Goal: Task Accomplishment & Management: Complete application form

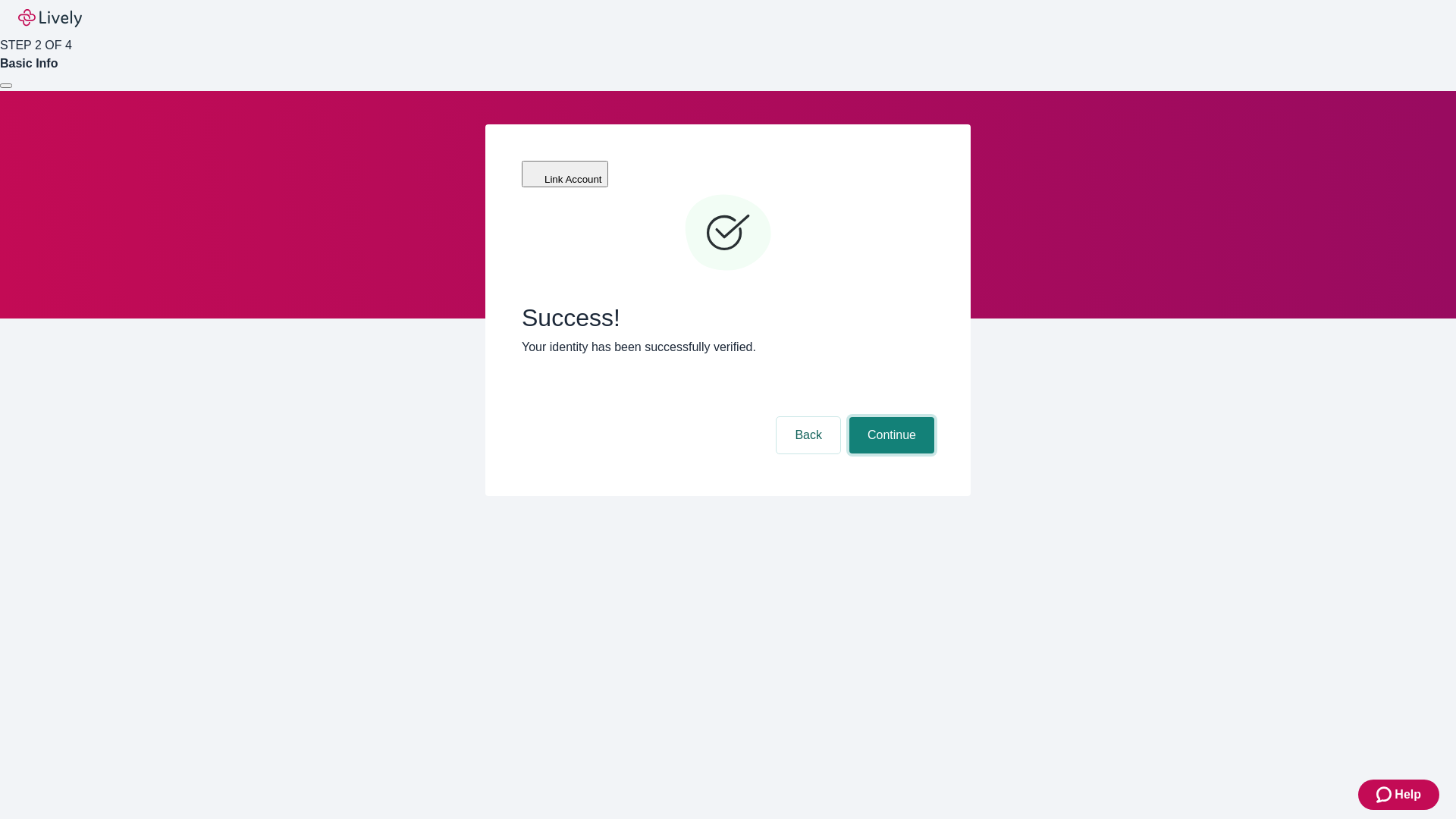
click at [890, 417] on button "Continue" at bounding box center [891, 436] width 85 height 36
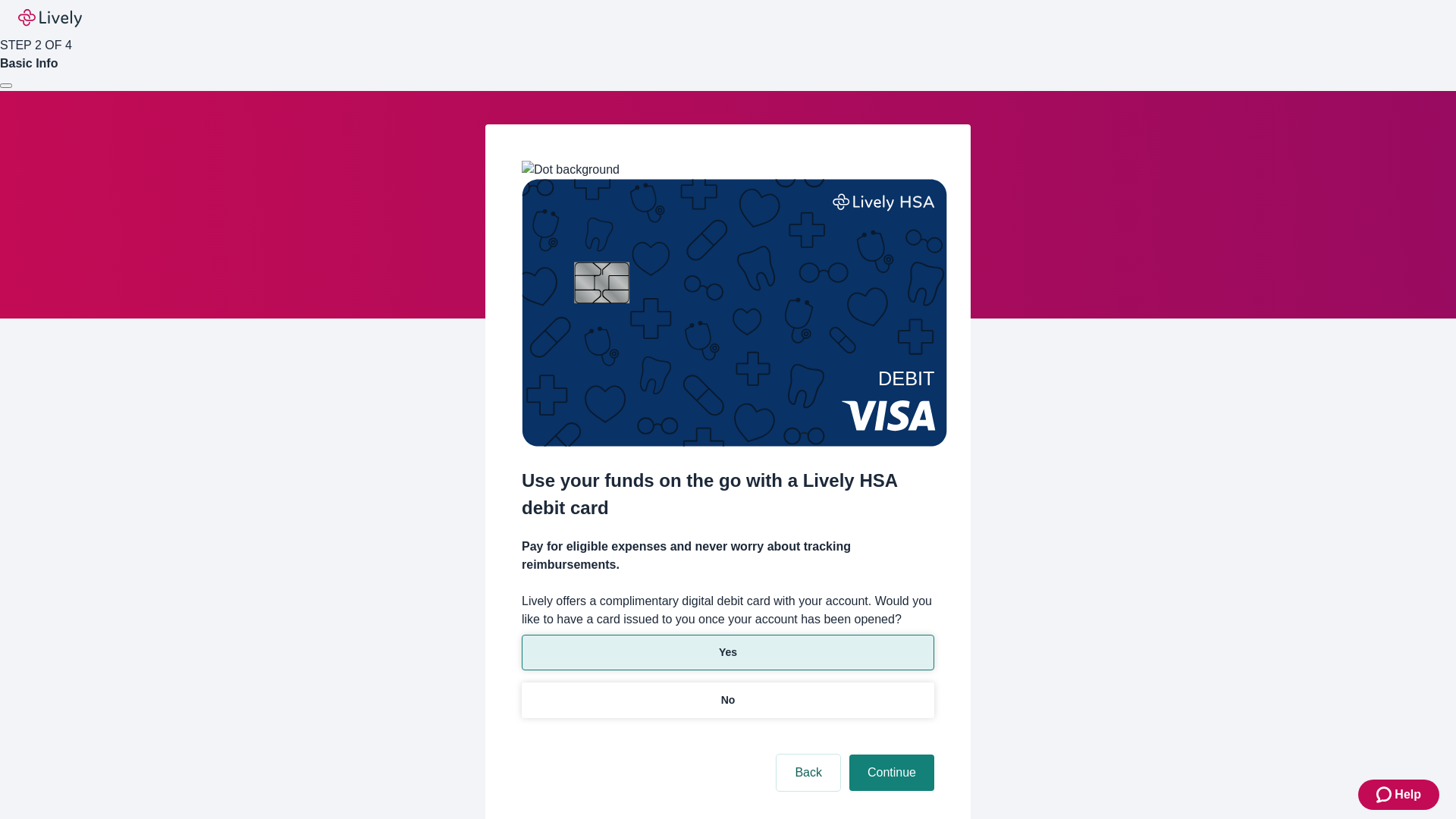
click at [728, 645] on p "Yes" at bounding box center [728, 652] width 18 height 16
click at [890, 755] on button "Continue" at bounding box center [891, 773] width 85 height 36
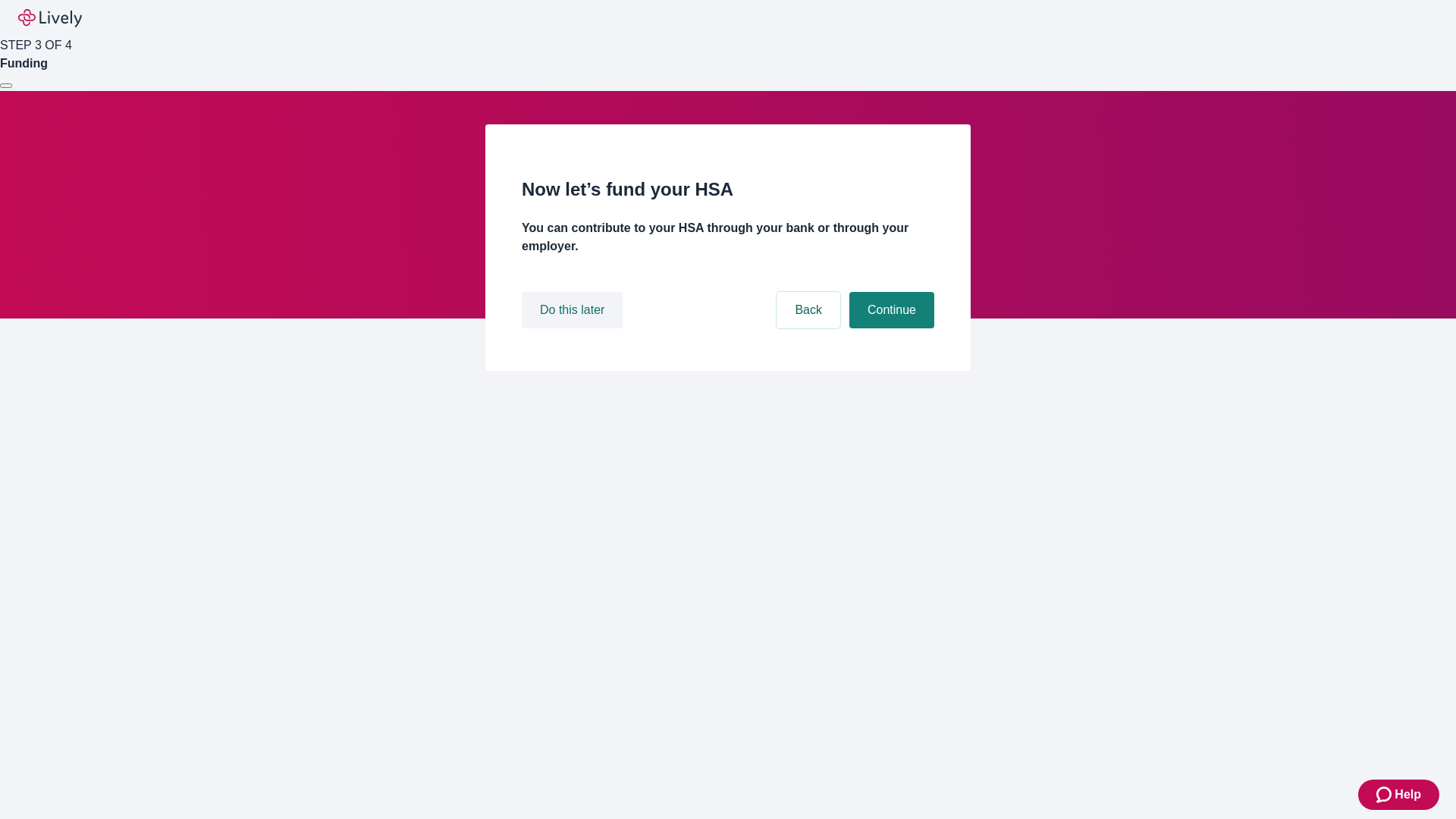
click at [574, 329] on button "Do this later" at bounding box center [572, 311] width 101 height 36
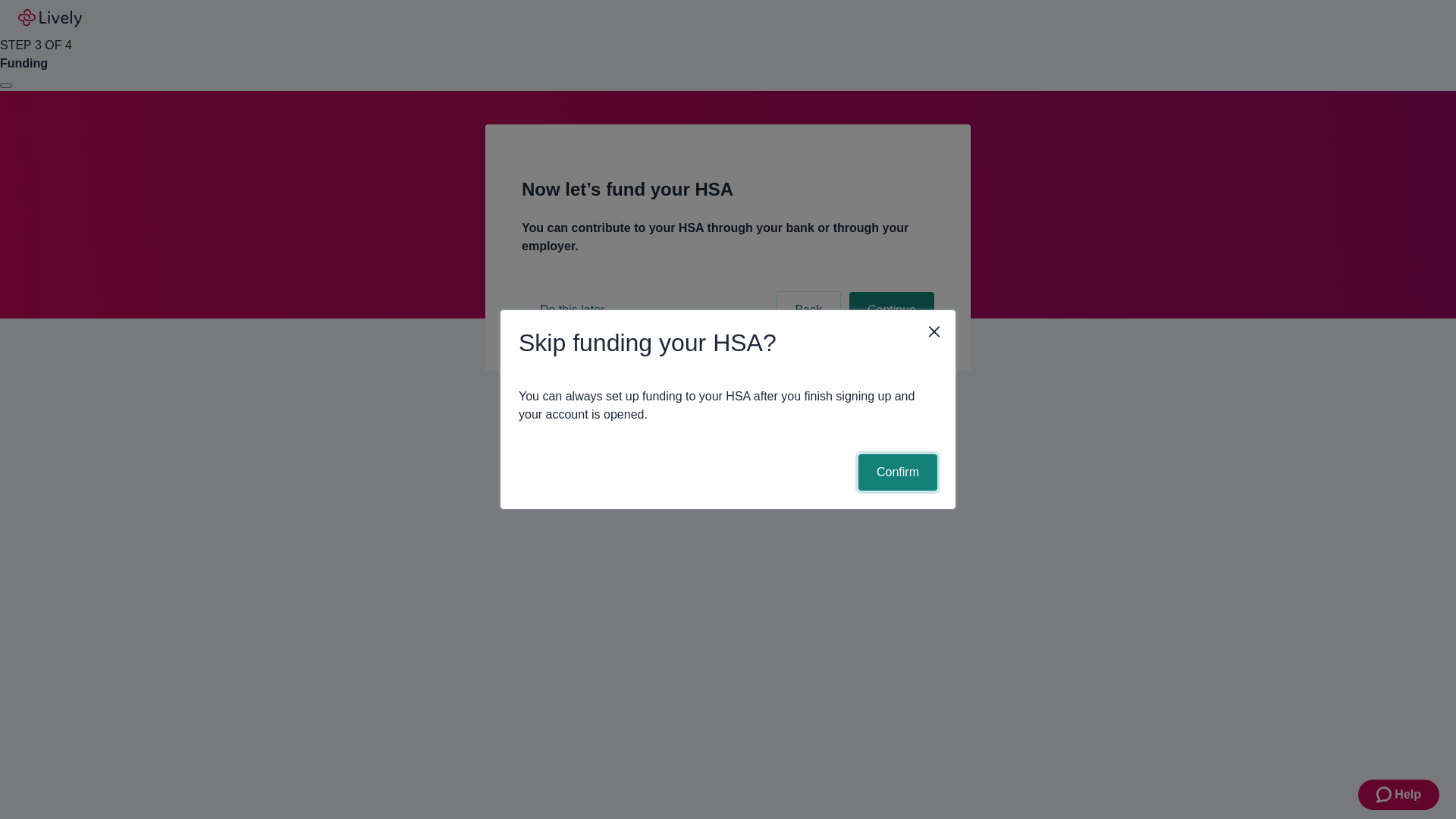
click at [896, 473] on button "Confirm" at bounding box center [898, 473] width 79 height 36
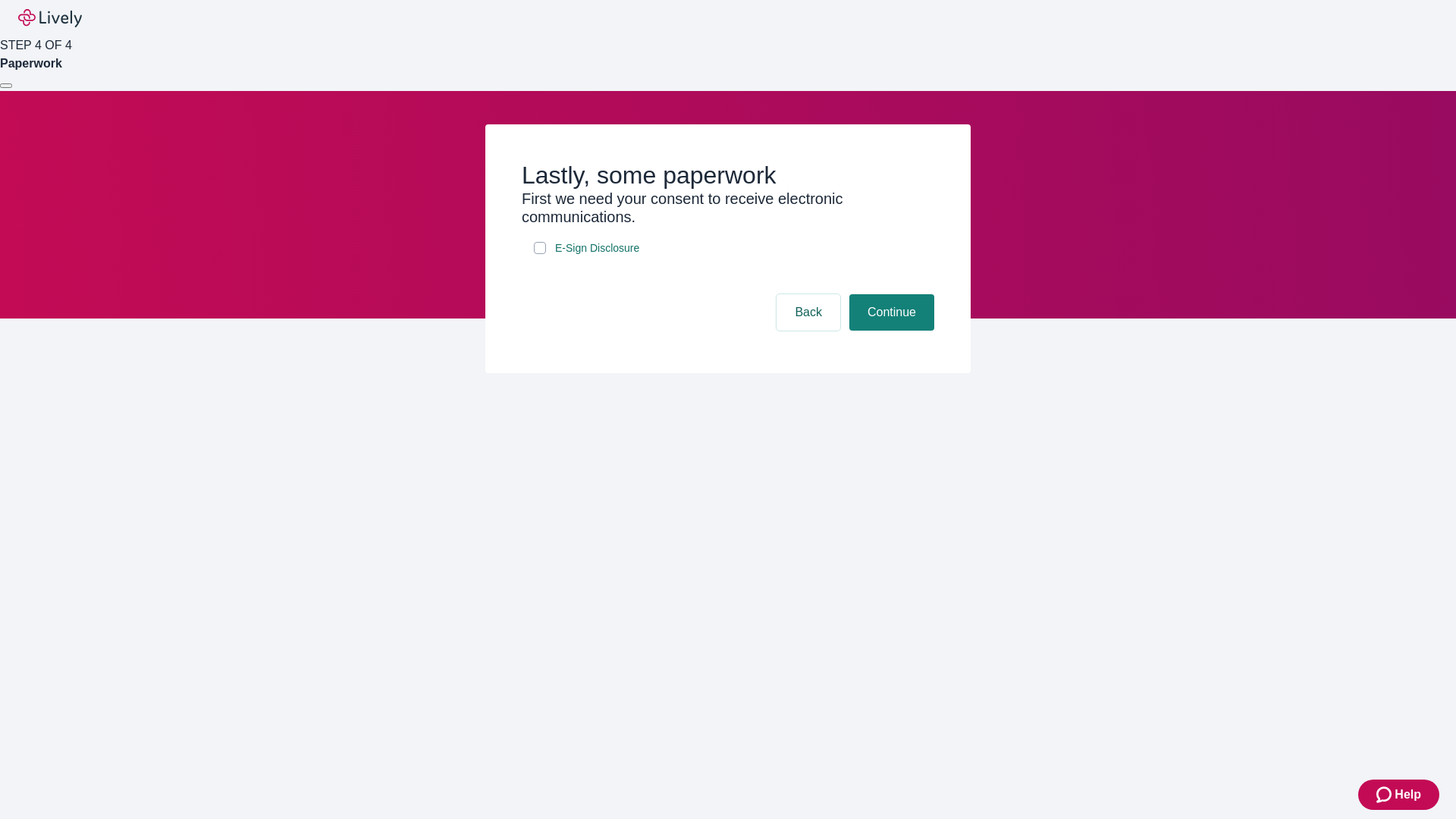
click at [540, 254] on input "E-Sign Disclosure" at bounding box center [540, 248] width 12 height 12
checkbox input "true"
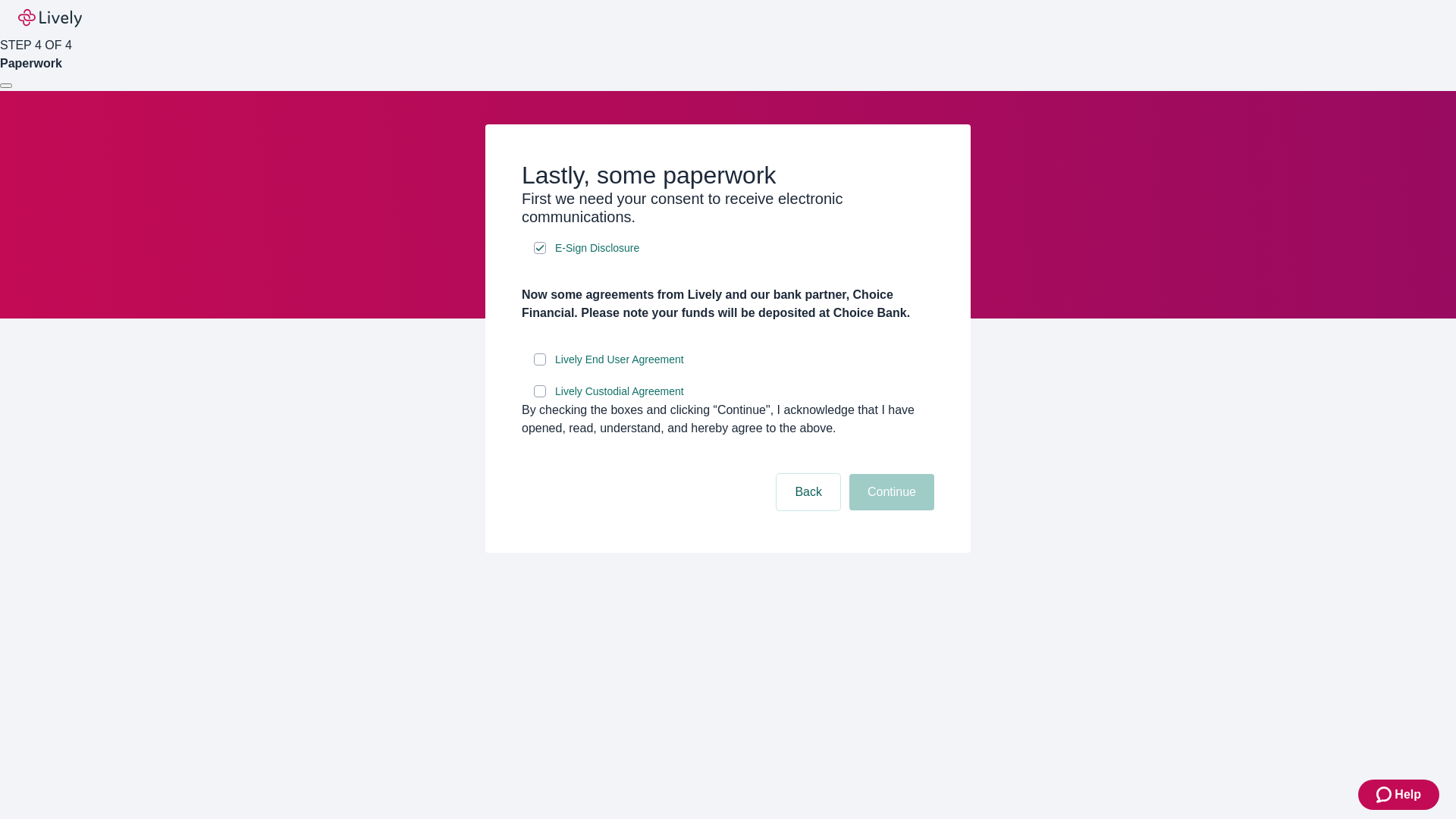
click at [540, 365] on input "Lively End User Agreement" at bounding box center [540, 359] width 12 height 12
checkbox input "true"
click at [540, 397] on input "Lively Custodial Agreement" at bounding box center [540, 391] width 12 height 12
checkbox input "true"
click at [890, 510] on button "Continue" at bounding box center [891, 493] width 85 height 36
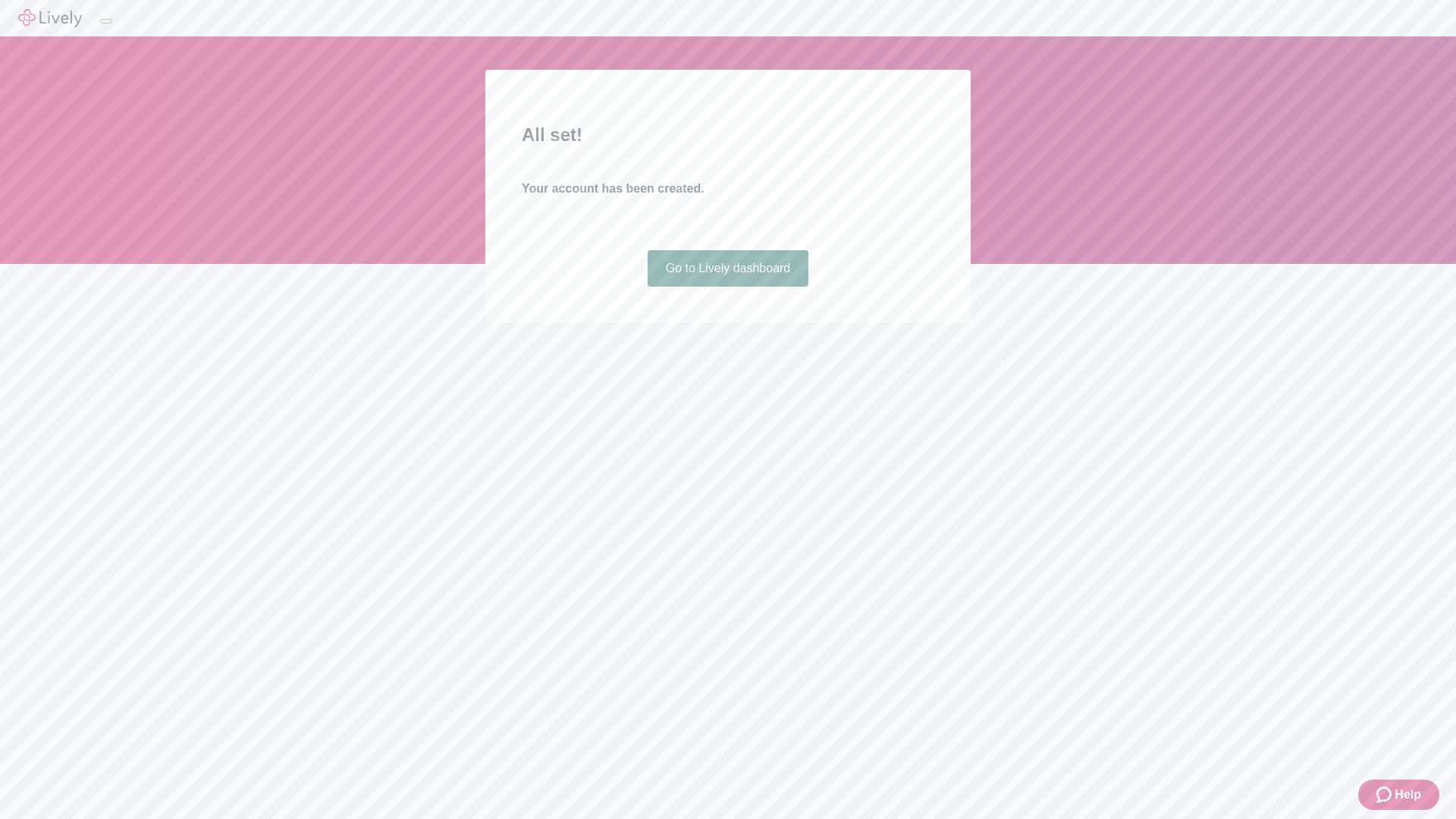
click at [728, 287] on link "Go to Lively dashboard" at bounding box center [728, 269] width 161 height 36
